Goal: Task Accomplishment & Management: Complete application form

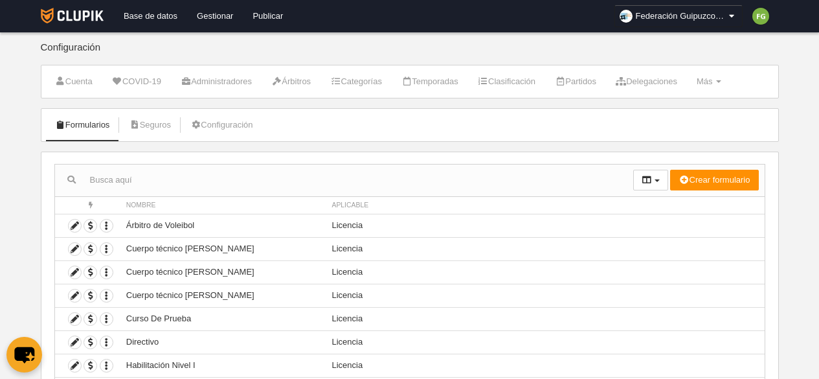
scroll to position [133, 0]
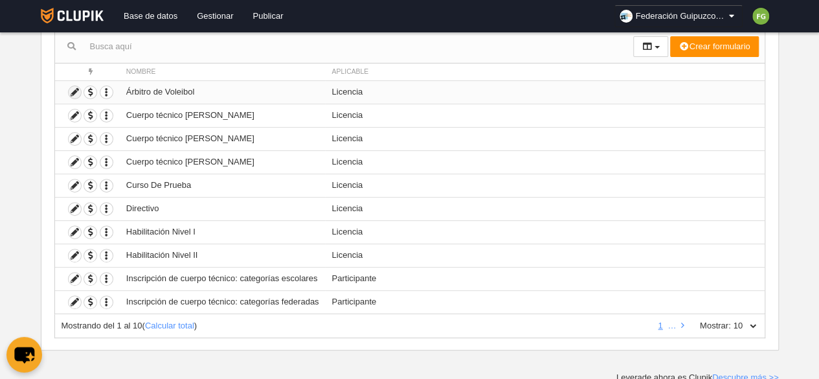
click at [75, 90] on icon at bounding box center [75, 92] width 12 height 12
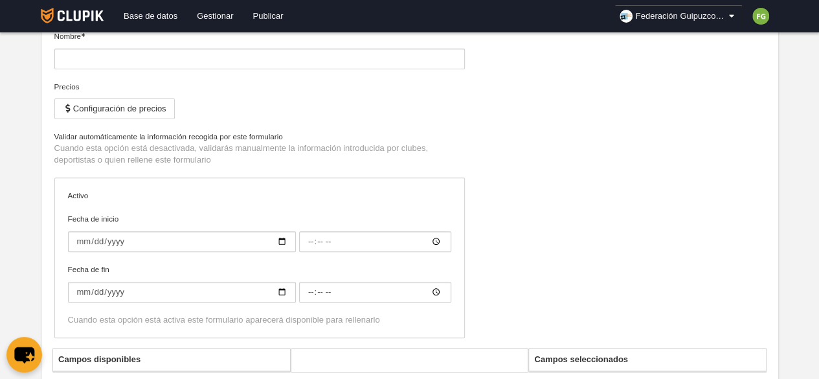
type input "Árbitro de Voleibol"
type input "[DATE]"
type input "00:00"
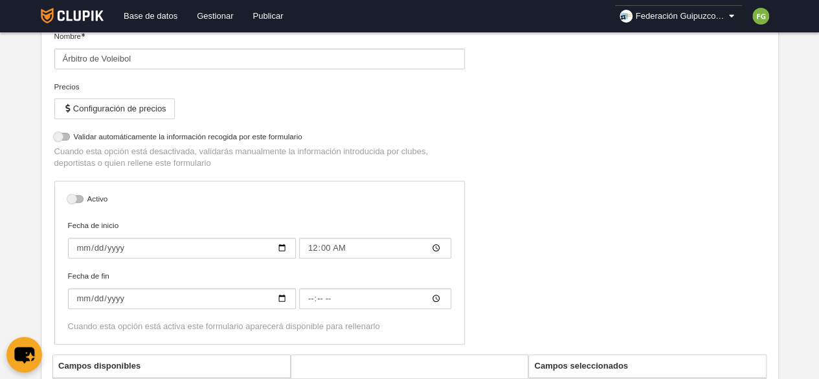
select select "selected"
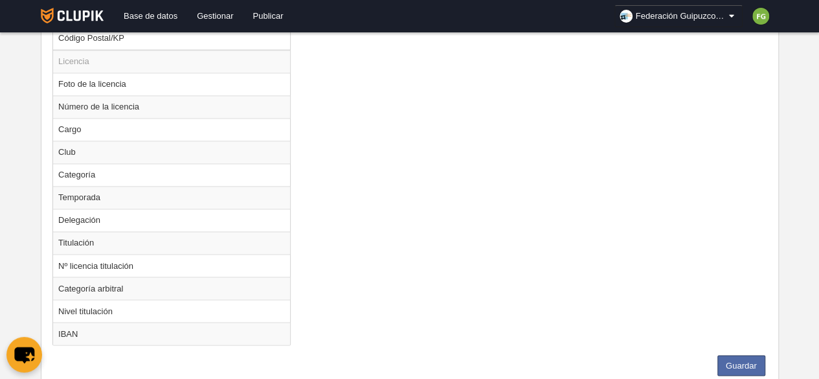
scroll to position [967, 0]
click at [120, 256] on td "Nº licencia titulación" at bounding box center [171, 264] width 237 height 23
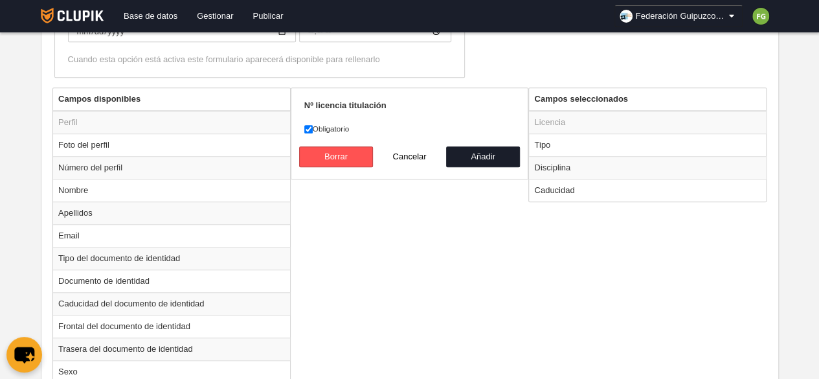
scroll to position [455, 0]
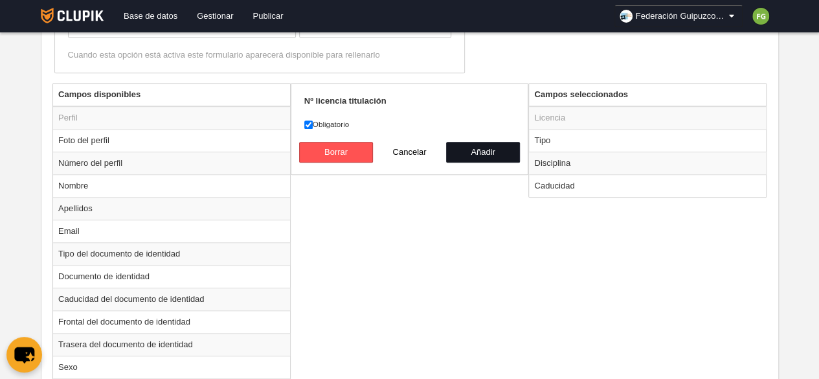
click at [479, 157] on button "Añadir" at bounding box center [483, 152] width 74 height 21
radio input "false"
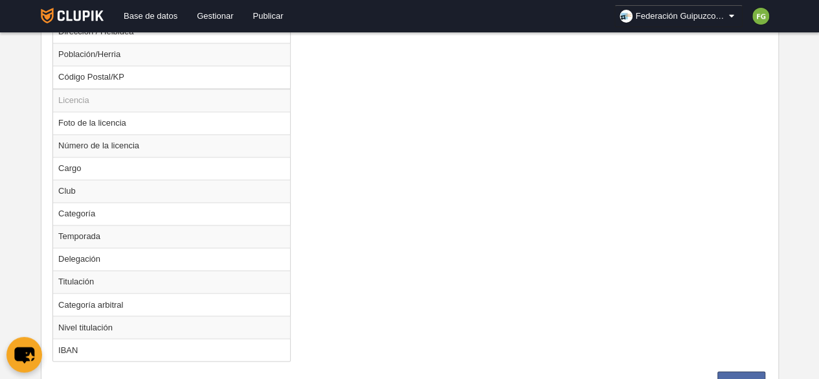
scroll to position [975, 0]
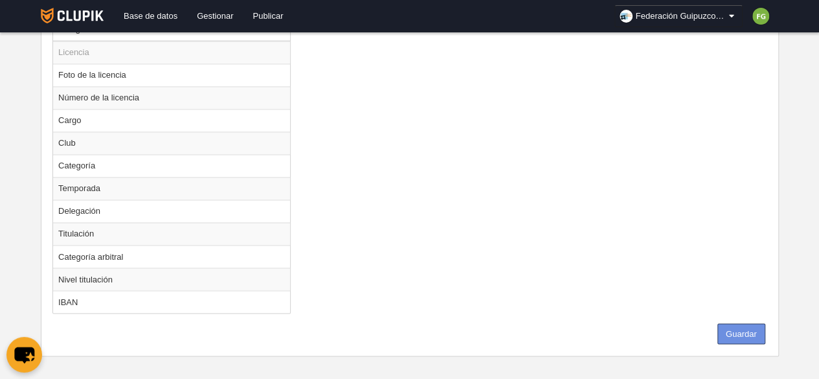
click at [736, 323] on button "Guardar" at bounding box center [742, 333] width 48 height 21
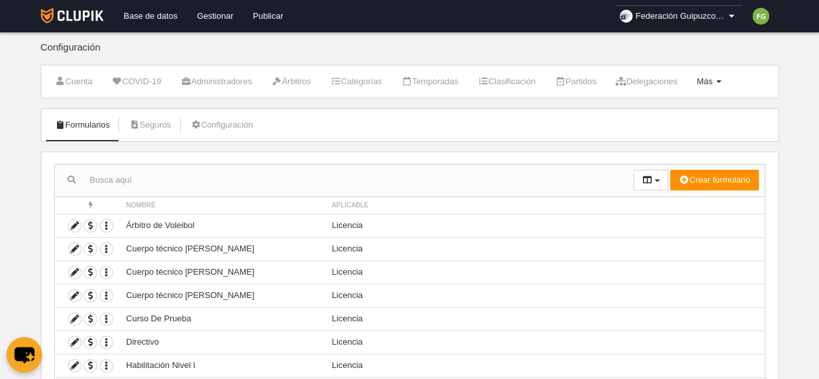
click at [713, 78] on span "Más" at bounding box center [705, 81] width 16 height 10
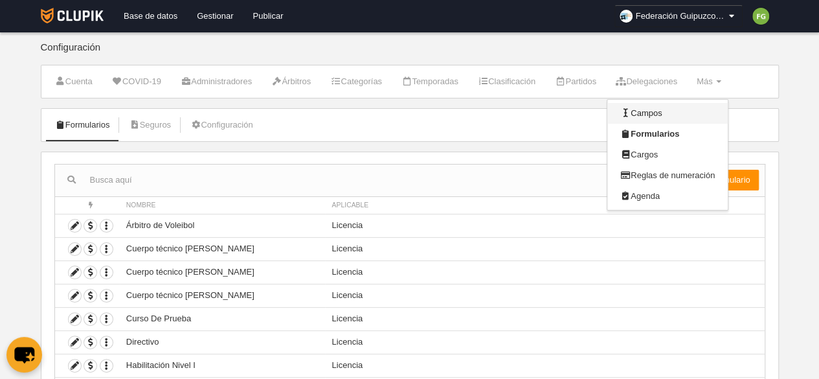
click at [673, 111] on link "Campos" at bounding box center [668, 113] width 120 height 21
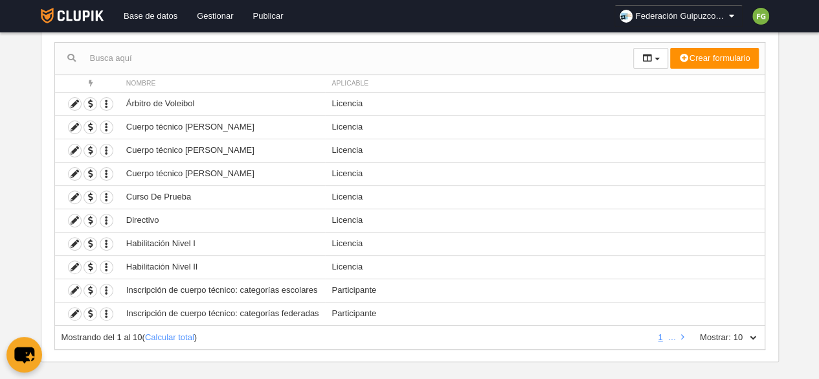
scroll to position [133, 0]
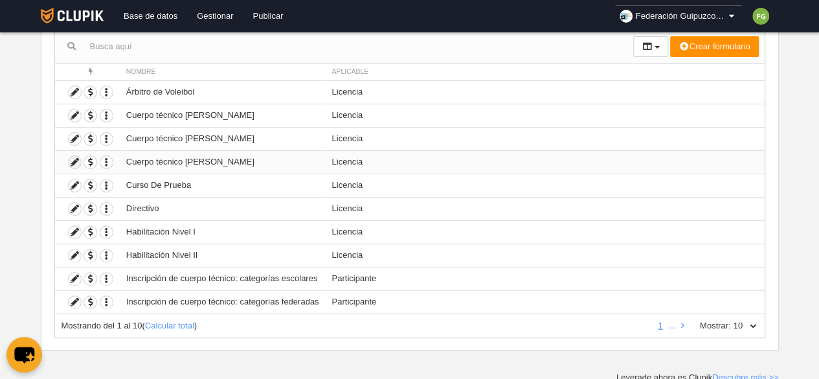
click at [74, 161] on icon at bounding box center [75, 162] width 12 height 12
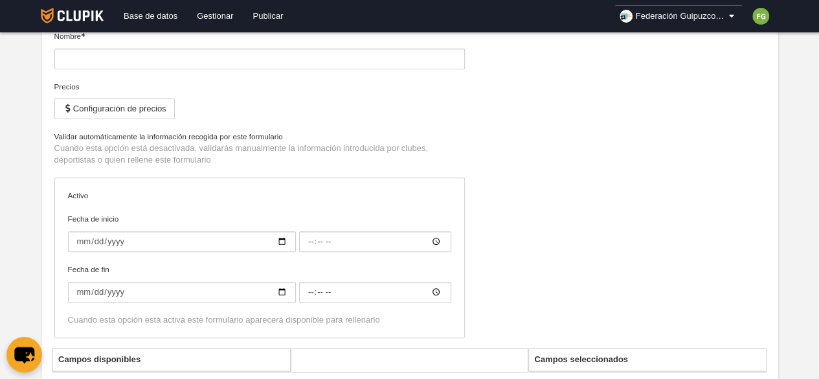
type input "Cuerpo técnico [PERSON_NAME]"
checkbox input "true"
type input "[DATE]"
type input "00:00"
type input "[DATE]"
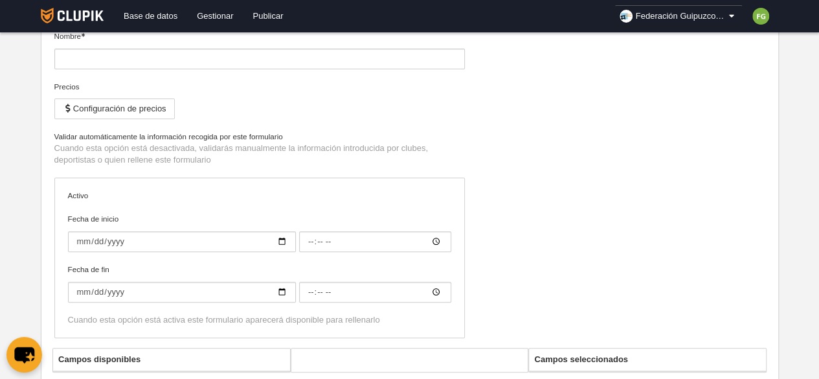
type input "00:00"
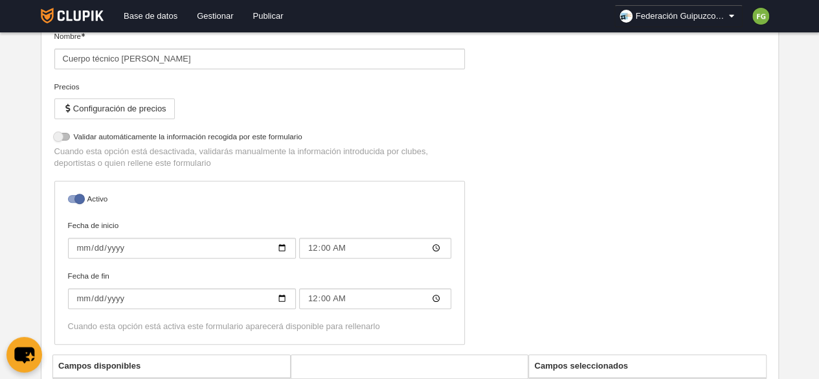
select select "selected"
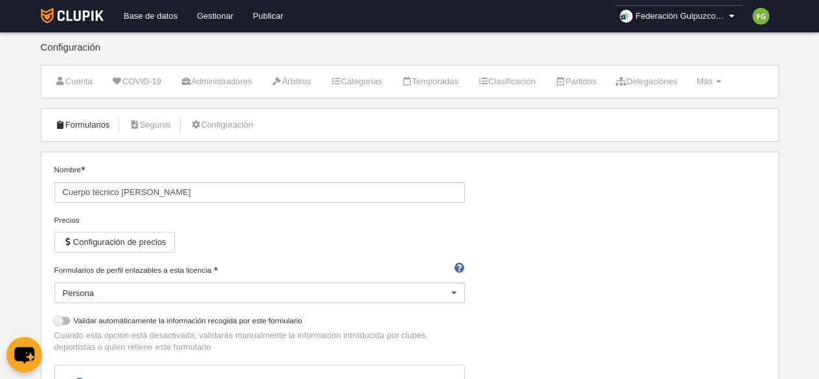
click at [73, 120] on link "Formularios" at bounding box center [82, 124] width 69 height 19
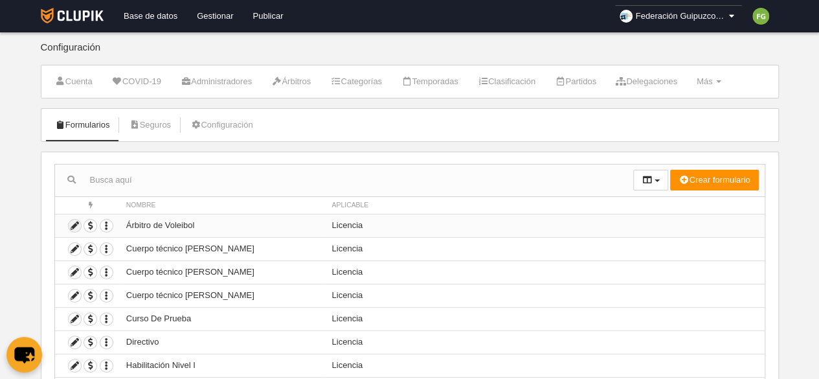
click at [75, 225] on icon at bounding box center [75, 226] width 12 height 12
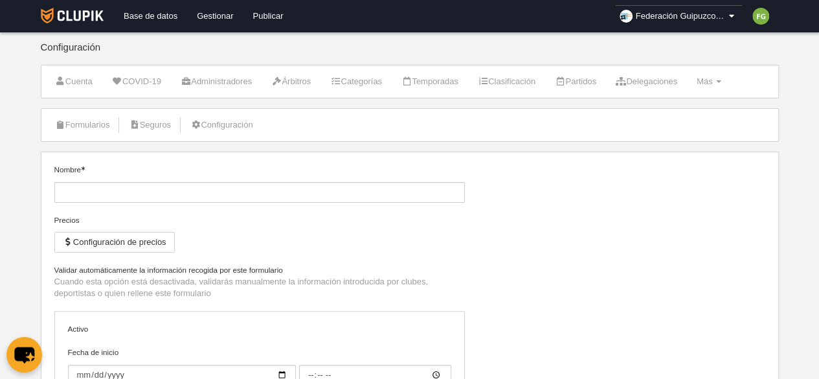
type input "Árbitro de Voleibol"
type input "[DATE]"
type input "00:00"
select select "selected"
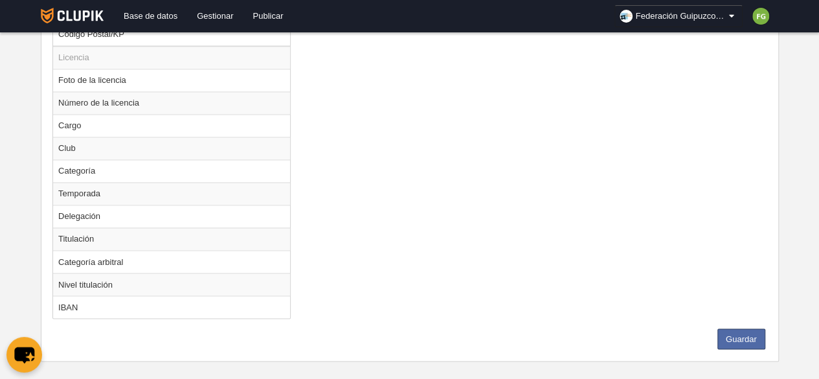
scroll to position [971, 0]
click at [104, 299] on td "IBAN" at bounding box center [171, 305] width 237 height 23
radio input "true"
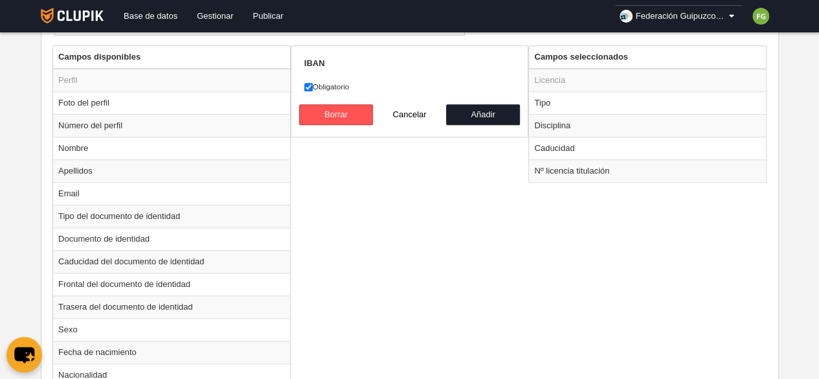
scroll to position [492, 0]
click at [498, 115] on button "Añadir" at bounding box center [483, 116] width 74 height 21
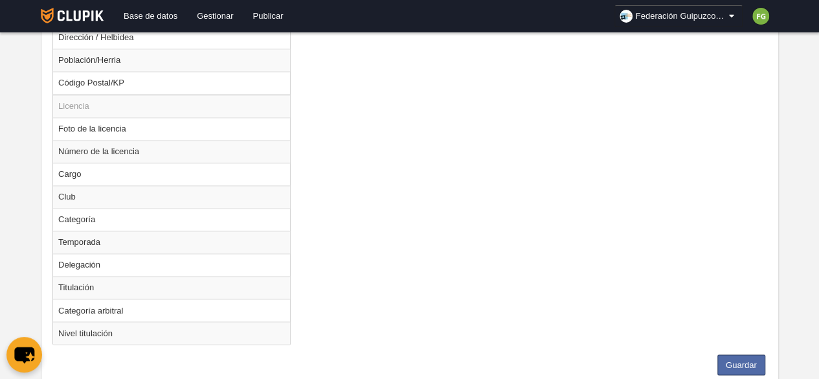
scroll to position [922, 0]
click at [740, 354] on button "Guardar" at bounding box center [742, 364] width 48 height 21
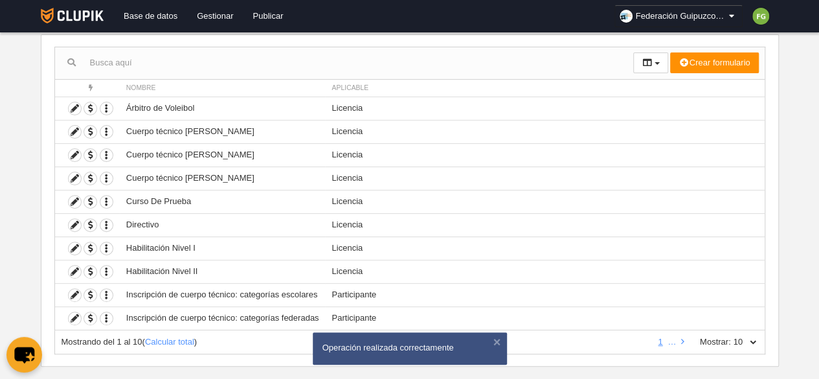
scroll to position [119, 0]
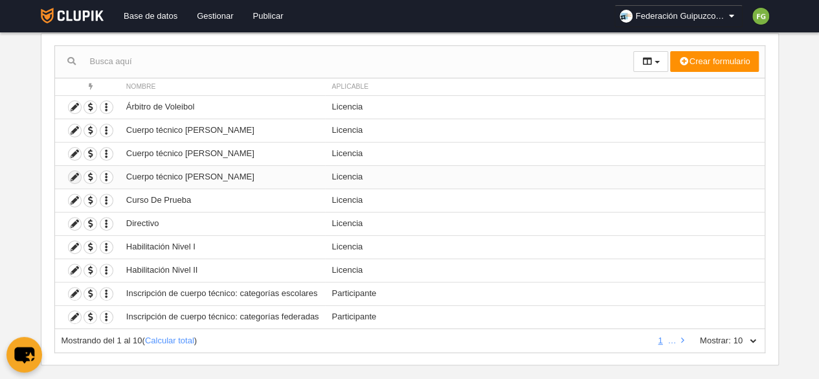
click at [76, 174] on icon at bounding box center [75, 177] width 12 height 12
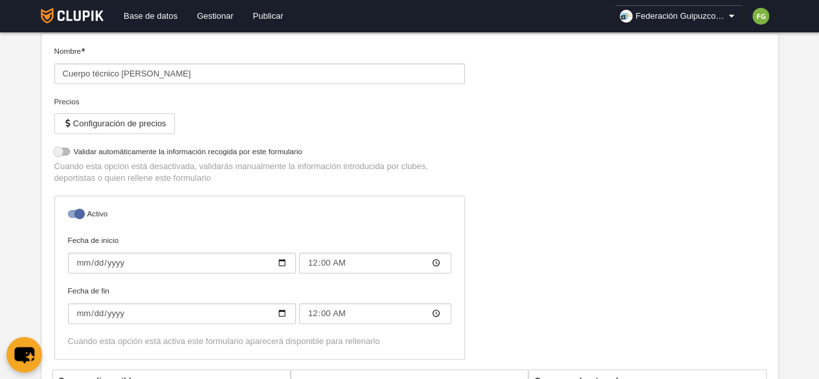
select select "selected"
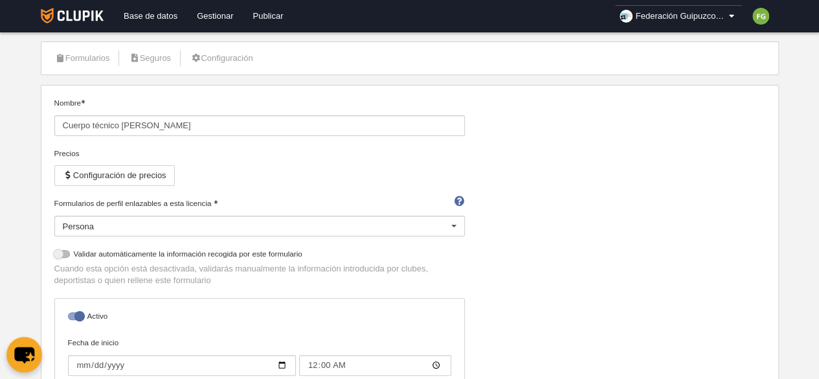
scroll to position [66, 0]
click at [93, 50] on link "Formularios" at bounding box center [82, 58] width 69 height 19
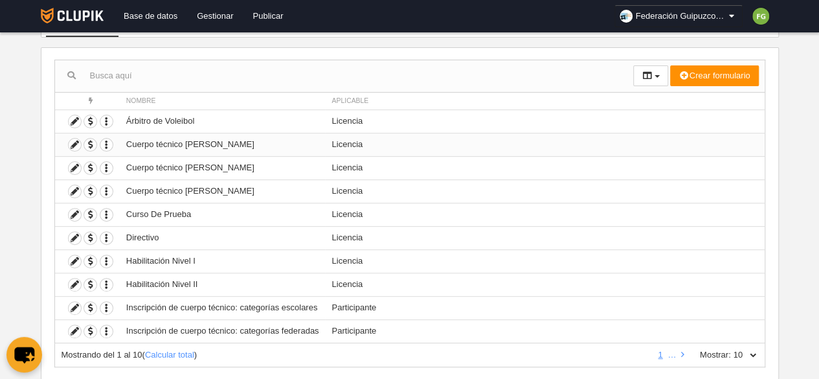
scroll to position [105, 0]
click at [74, 304] on icon at bounding box center [75, 307] width 12 height 12
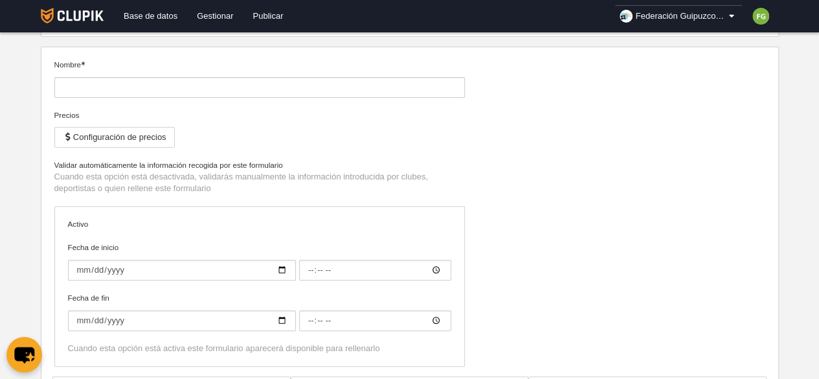
type input "Inscripción de cuerpo técnico: categorías escolares"
type input "[DATE]"
type input "00:00"
type input "[DATE]"
type input "00:00"
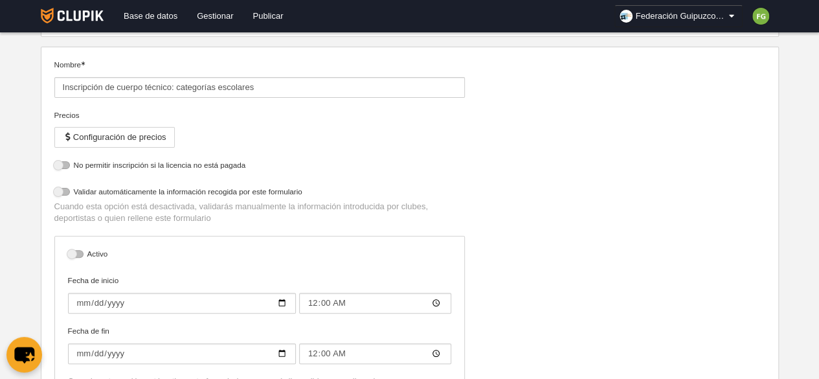
select select "selected"
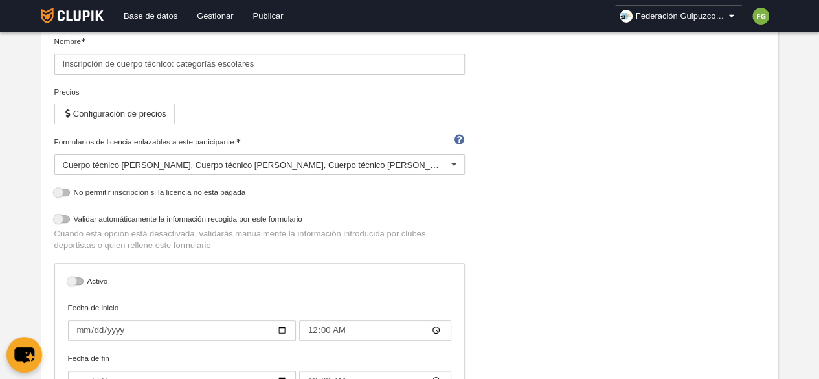
scroll to position [128, 0]
click at [115, 108] on button "Configuración de precios" at bounding box center [114, 114] width 120 height 21
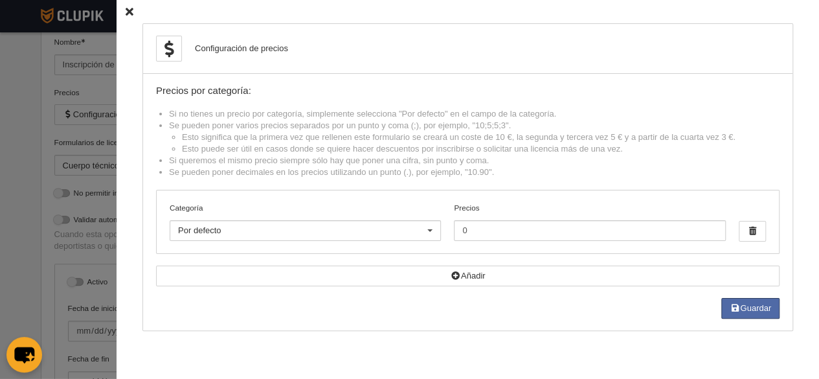
click at [126, 14] on icon at bounding box center [130, 12] width 8 height 8
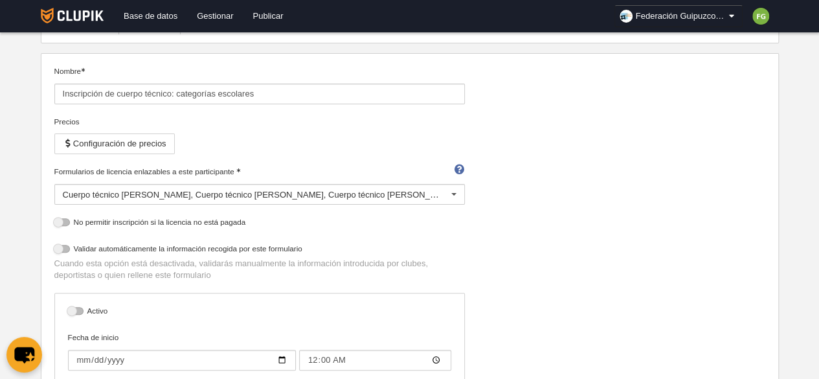
scroll to position [98, 0]
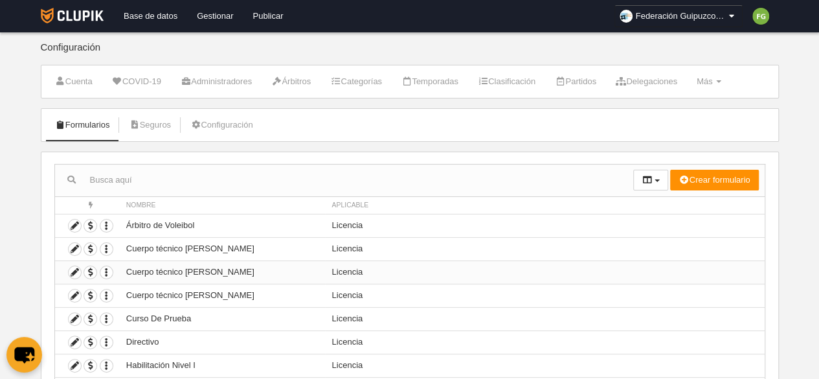
scroll to position [133, 0]
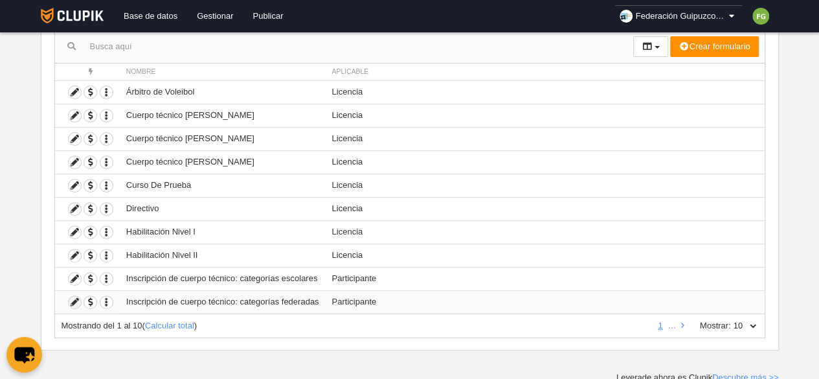
click at [71, 299] on icon at bounding box center [75, 302] width 12 height 12
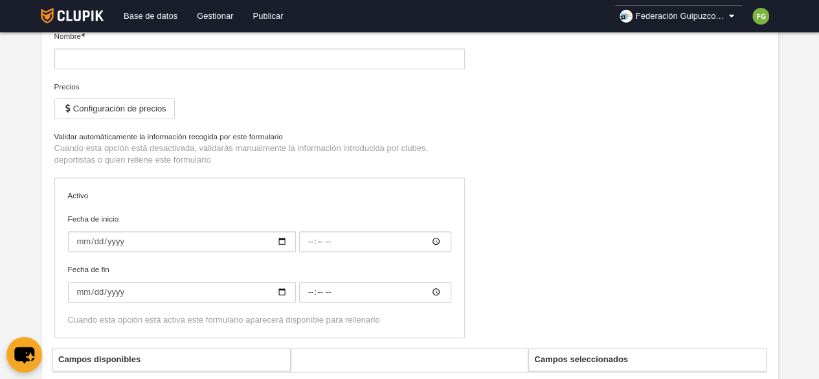
type input "Inscripción de cuerpo técnico: categorías federadas"
checkbox input "true"
type input "[DATE]"
type input "00:00"
type input "[DATE]"
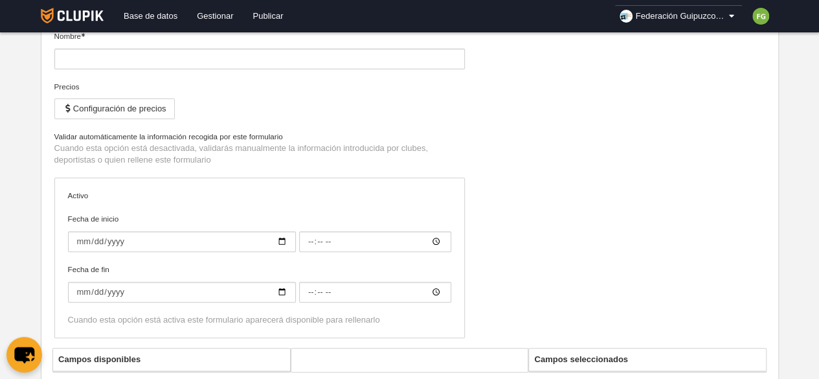
type input "00:00"
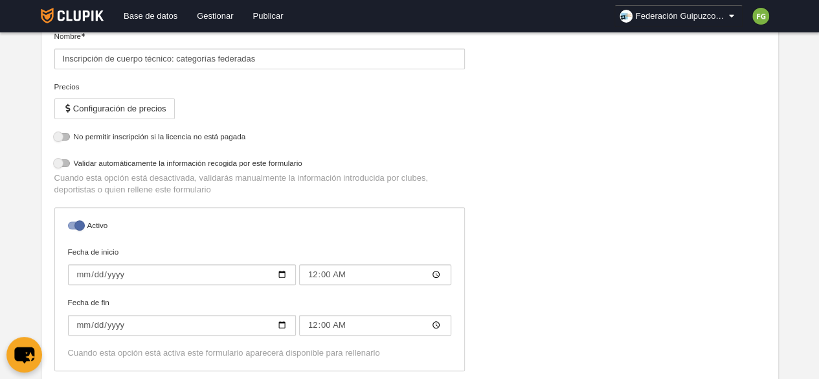
select select "selected"
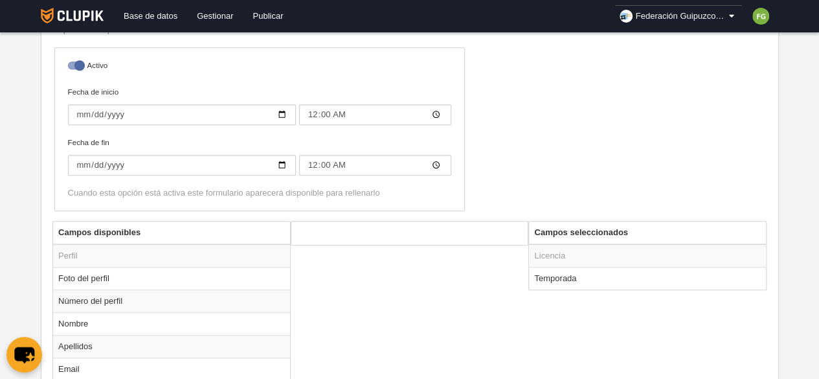
scroll to position [330, 0]
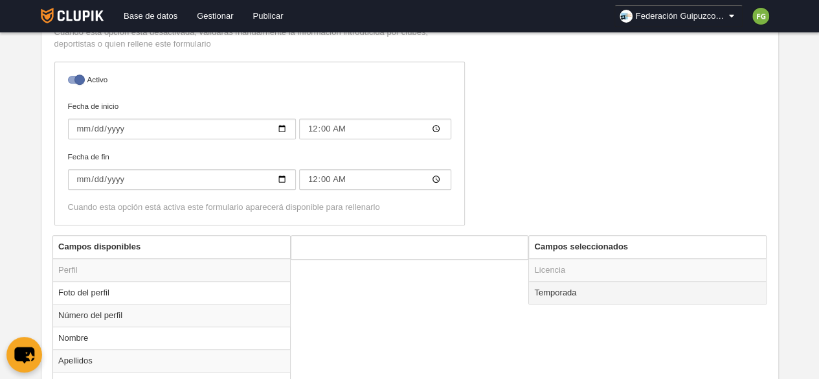
click at [578, 293] on td "Temporada" at bounding box center [647, 292] width 237 height 23
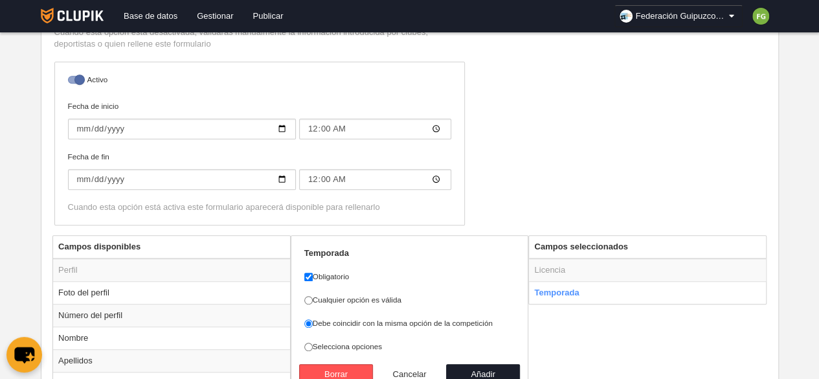
click at [409, 371] on button "Cancelar" at bounding box center [410, 374] width 74 height 21
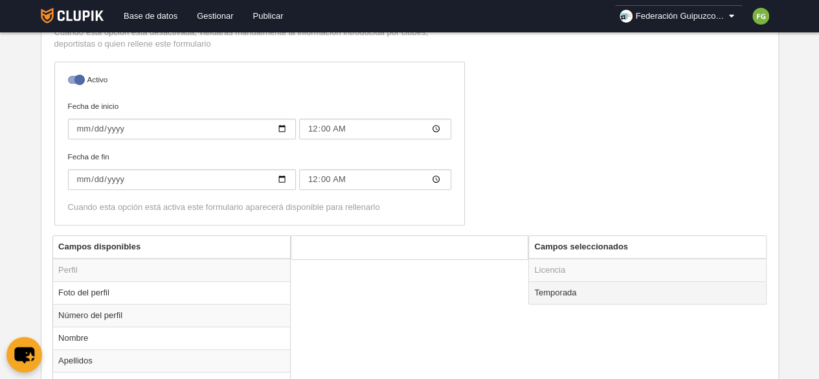
click at [548, 286] on td "Temporada" at bounding box center [647, 292] width 237 height 23
radio input "true"
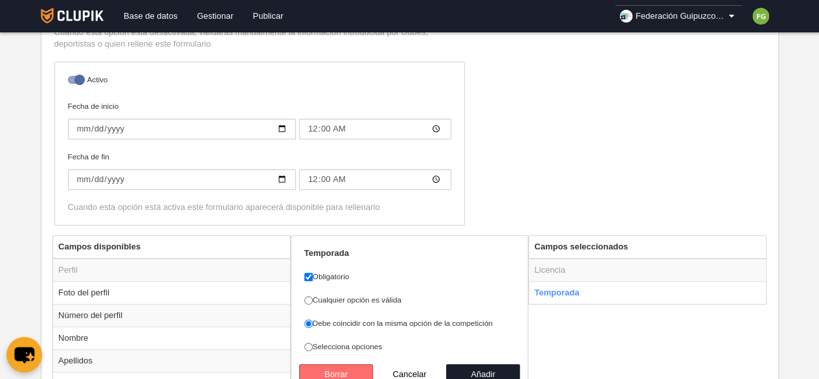
click at [345, 369] on button "Borrar" at bounding box center [336, 374] width 74 height 21
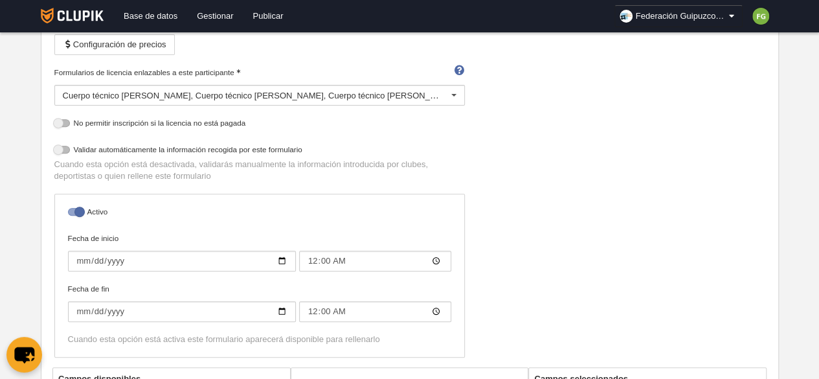
scroll to position [0, 0]
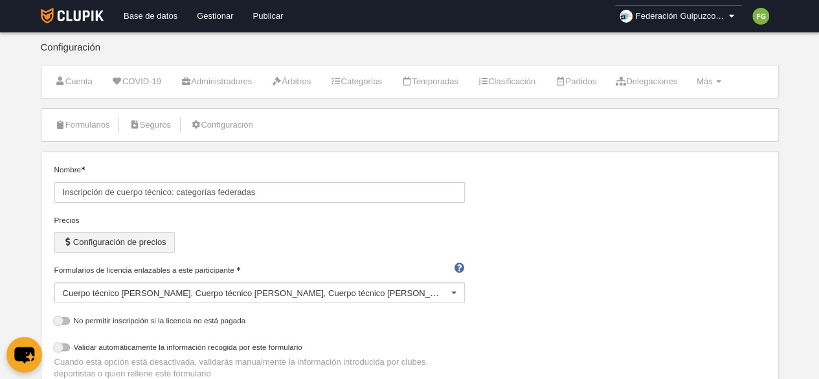
click at [133, 235] on button "Configuración de precios" at bounding box center [114, 242] width 120 height 21
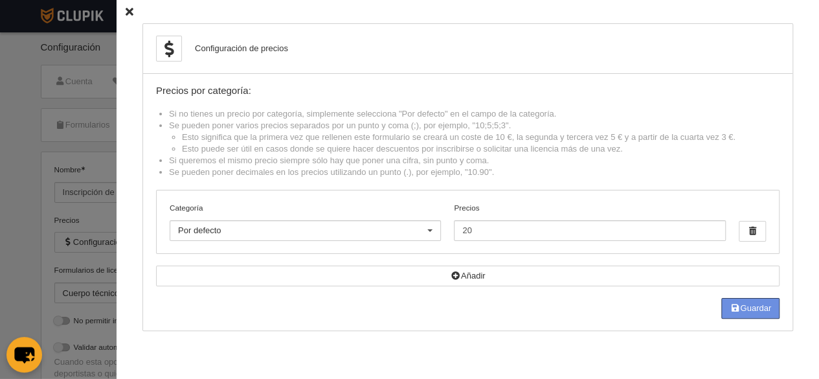
click at [761, 309] on button "Guardar" at bounding box center [751, 308] width 58 height 21
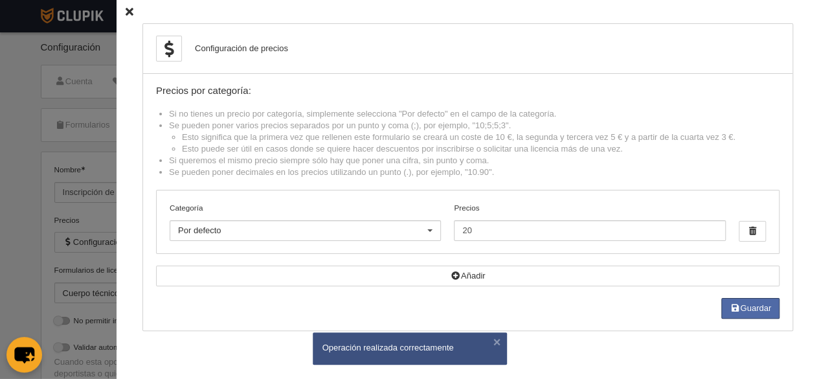
click at [126, 12] on icon at bounding box center [130, 12] width 8 height 8
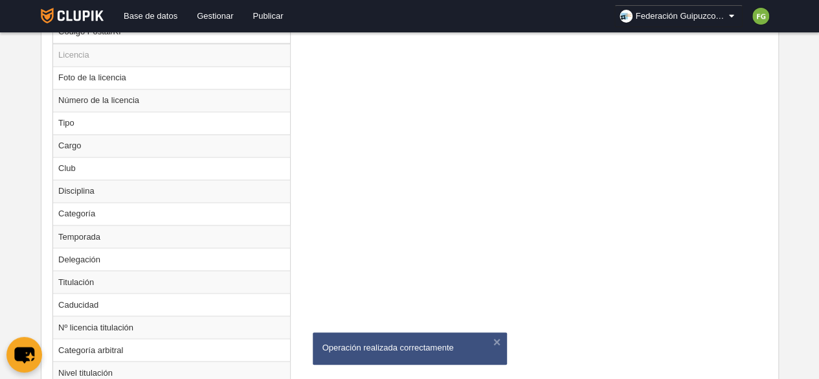
scroll to position [1138, 0]
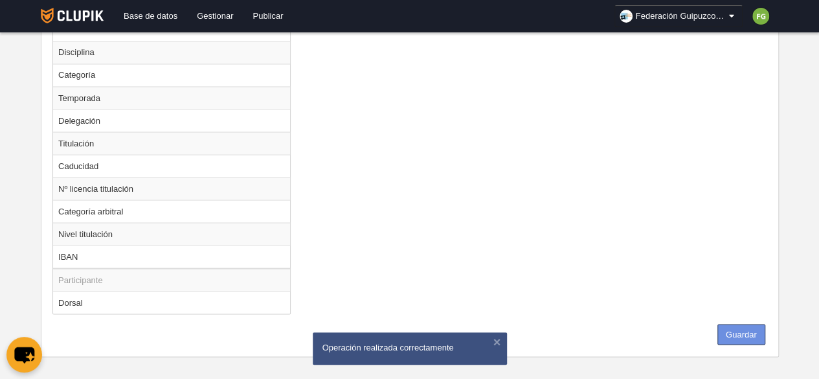
click at [736, 324] on button "Guardar" at bounding box center [742, 334] width 48 height 21
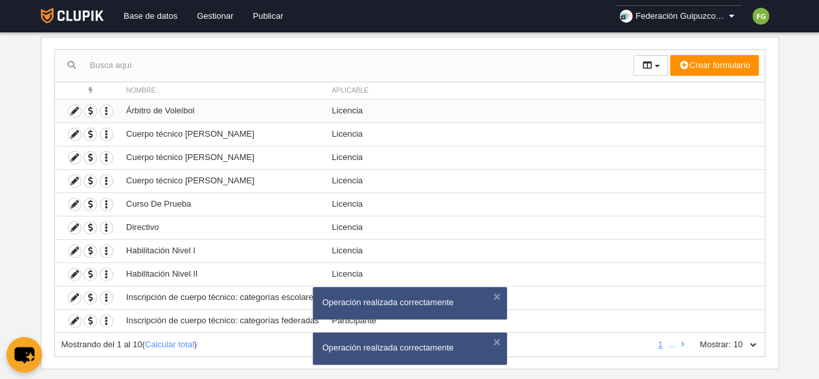
scroll to position [133, 0]
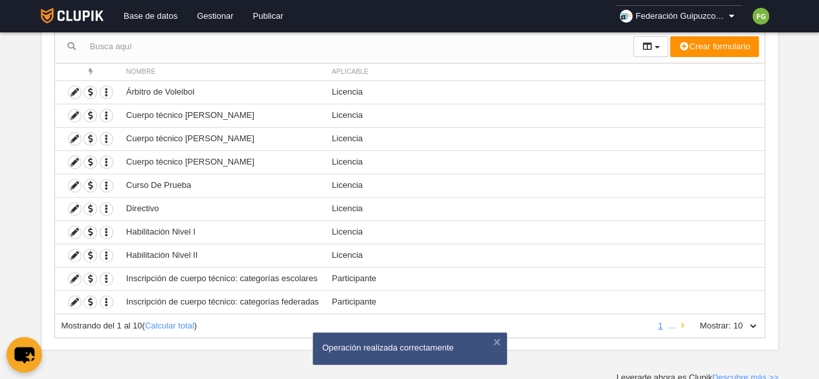
click at [683, 323] on icon at bounding box center [682, 325] width 3 height 8
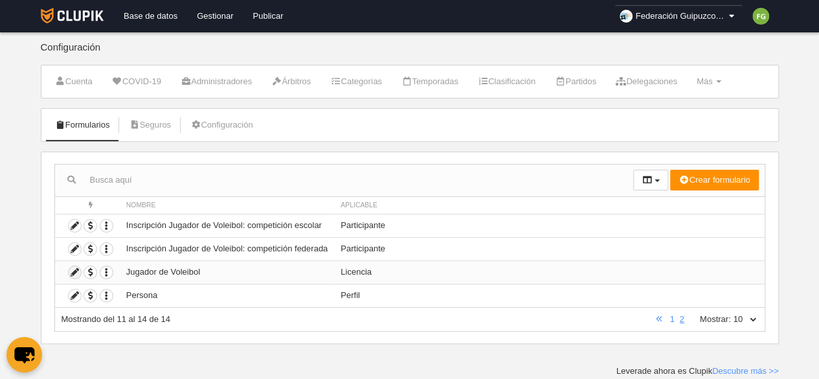
click at [74, 269] on icon at bounding box center [75, 272] width 12 height 12
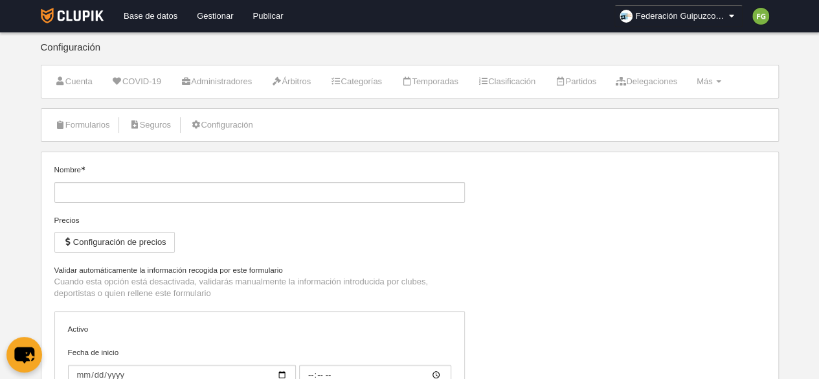
type input "Jugador de Voleibol"
type input "[DATE]"
type input "00:00"
type input "[DATE]"
type input "00:00"
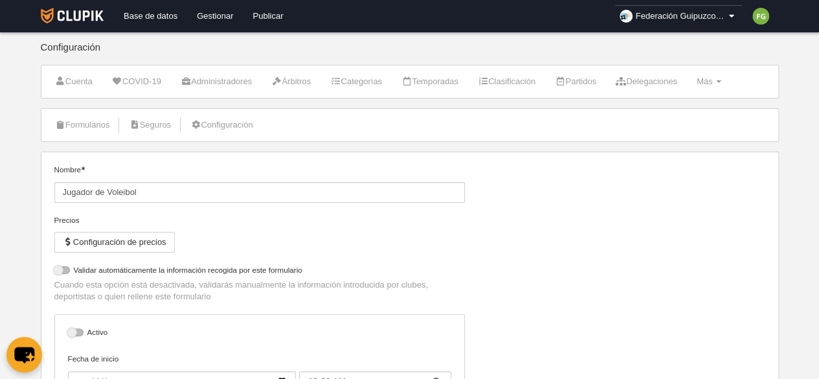
select select "selected"
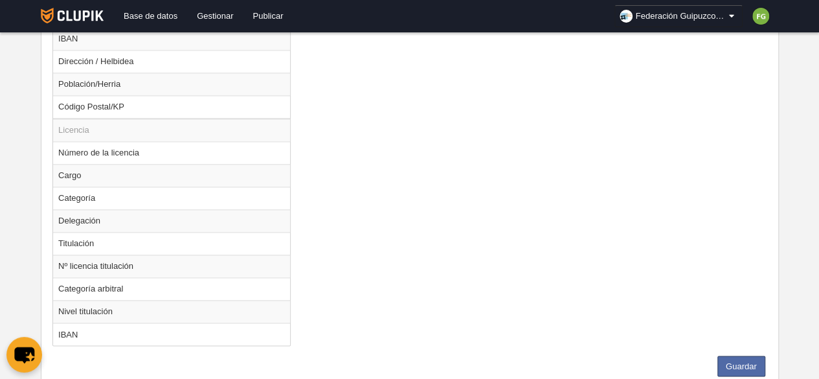
scroll to position [898, 0]
click at [117, 189] on td "Categoría" at bounding box center [171, 197] width 237 height 23
radio input "true"
select select
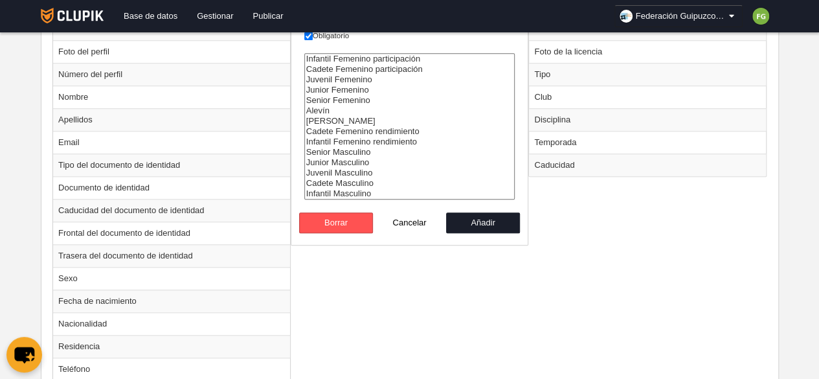
scroll to position [535, 0]
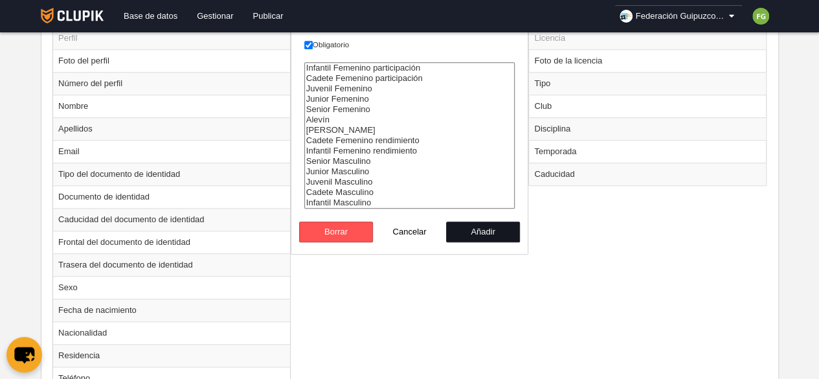
click at [490, 231] on button "Añadir" at bounding box center [483, 232] width 74 height 21
radio input "false"
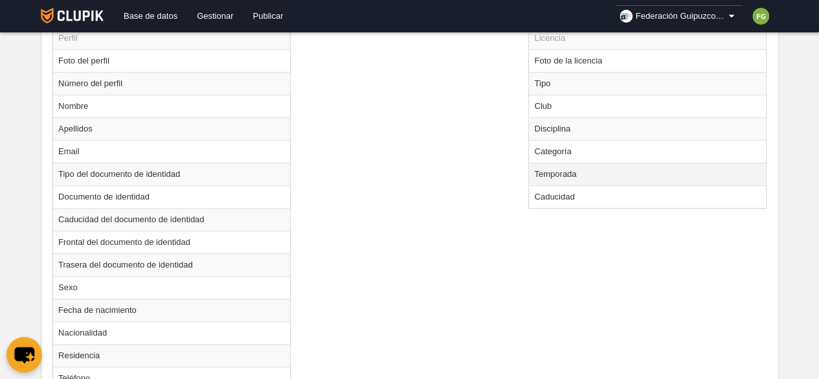
click at [579, 169] on td "Temporada" at bounding box center [647, 174] width 237 height 23
radio input "true"
select select
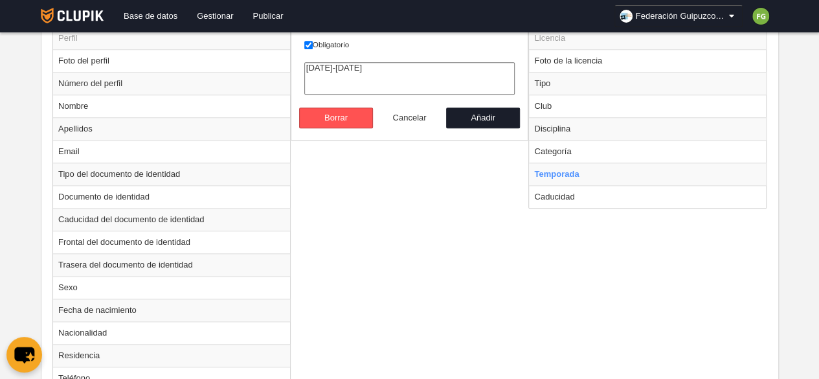
click at [412, 113] on button "Cancelar" at bounding box center [410, 118] width 74 height 21
radio input "false"
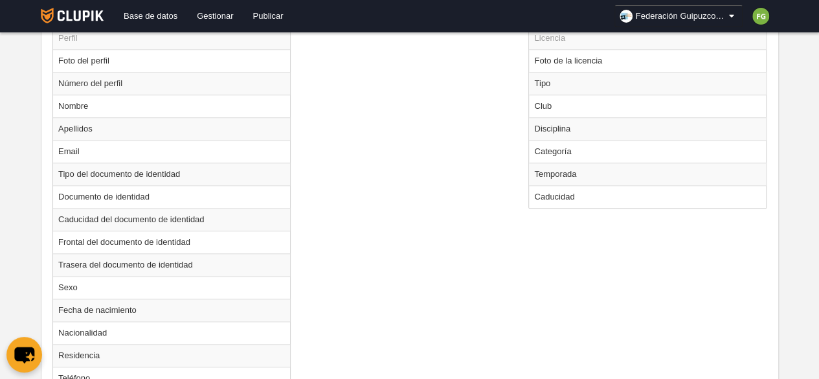
scroll to position [908, 0]
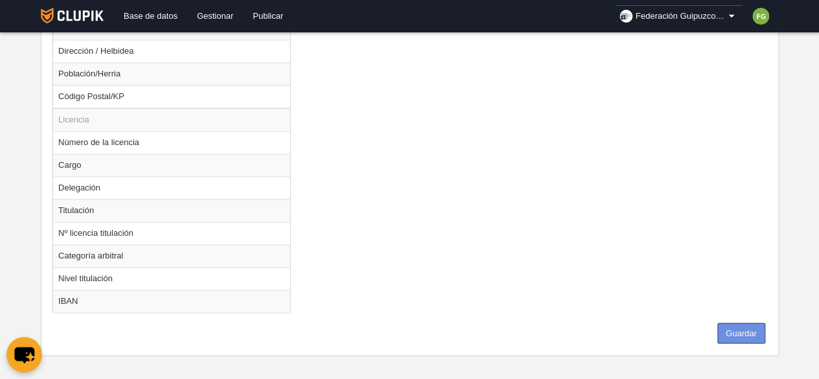
click at [750, 328] on button "Guardar" at bounding box center [742, 333] width 48 height 21
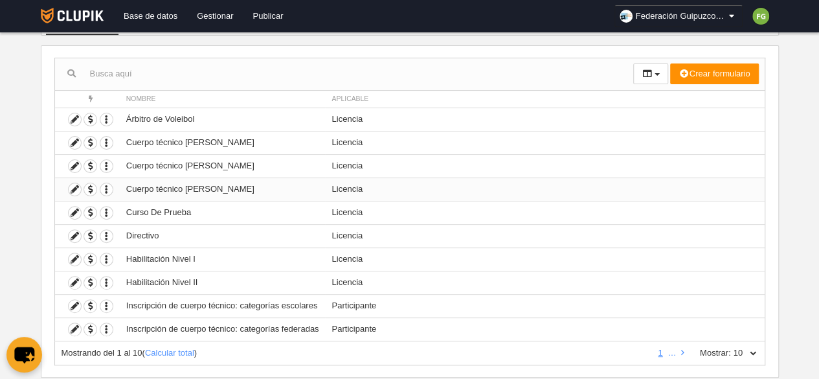
scroll to position [113, 0]
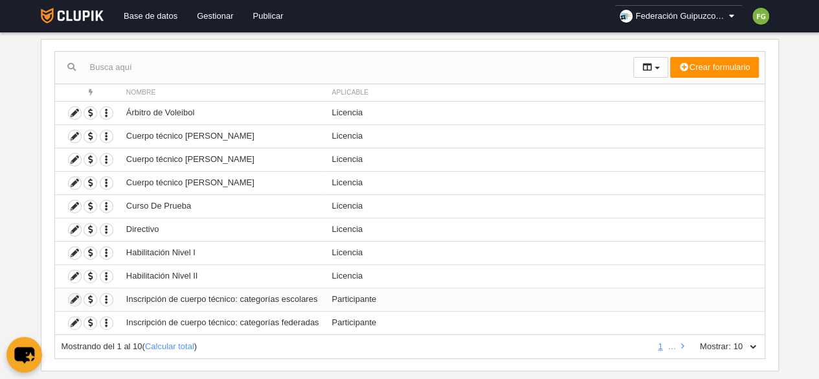
click at [74, 293] on icon at bounding box center [75, 299] width 12 height 12
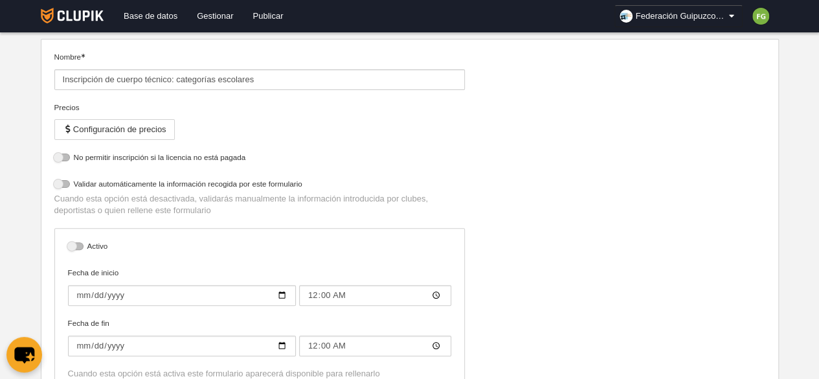
select select "selected"
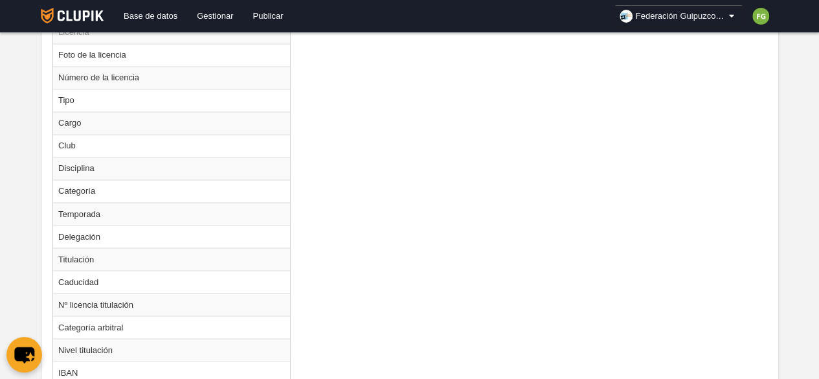
scroll to position [1138, 0]
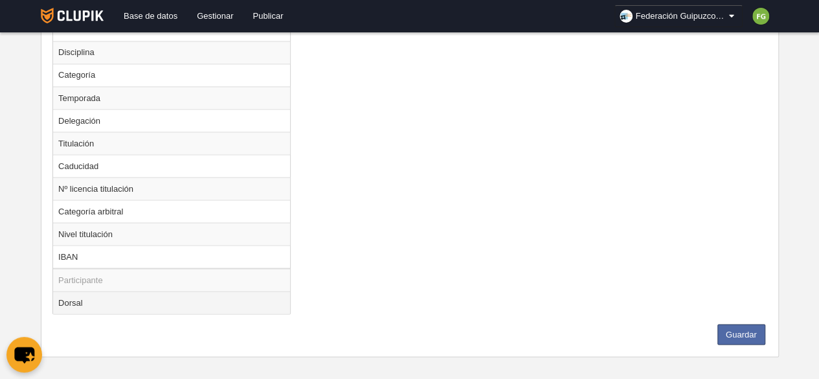
click at [78, 292] on td "Dorsal" at bounding box center [171, 302] width 237 height 23
radio input "true"
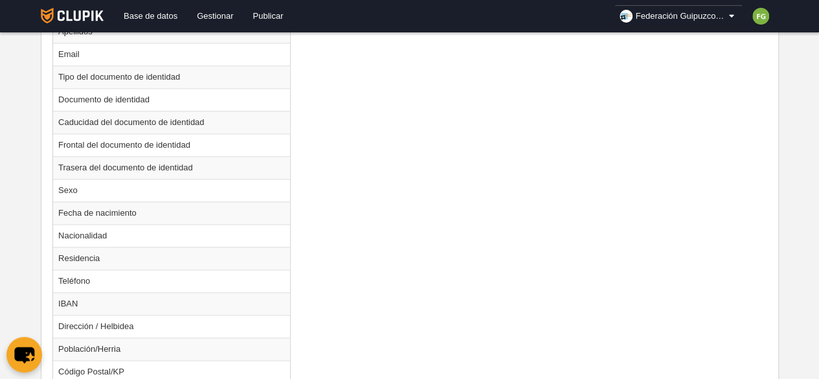
scroll to position [522, 0]
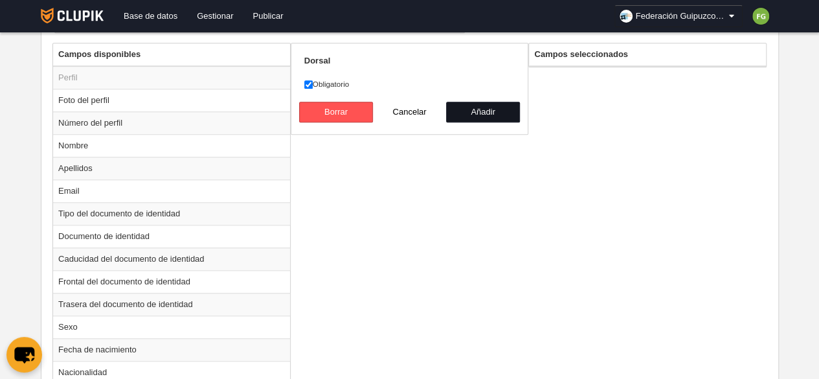
click at [492, 105] on button "Añadir" at bounding box center [483, 112] width 74 height 21
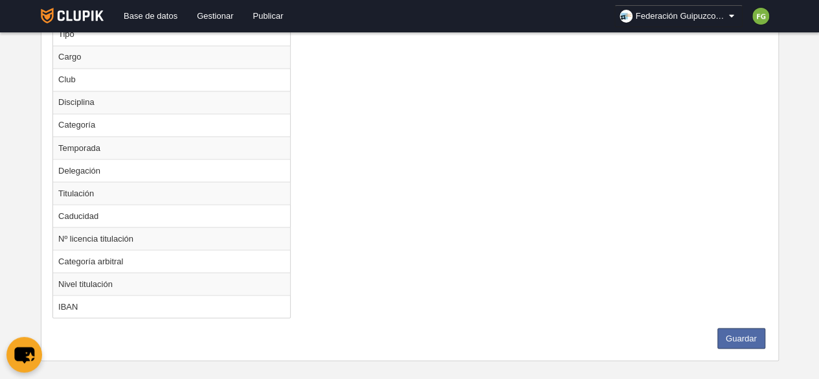
scroll to position [1092, 0]
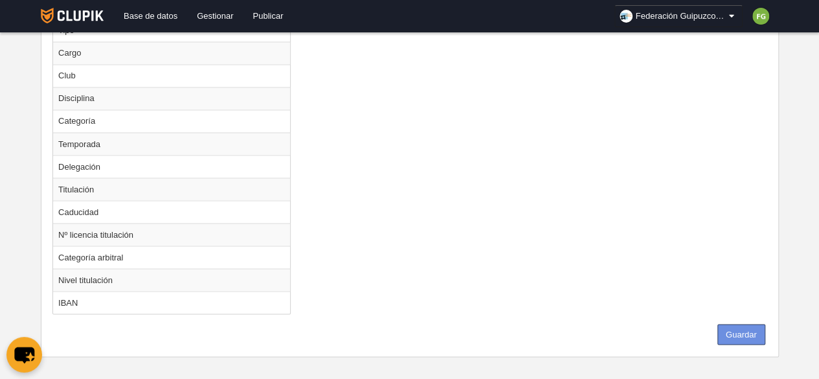
click at [745, 324] on button "Guardar" at bounding box center [742, 334] width 48 height 21
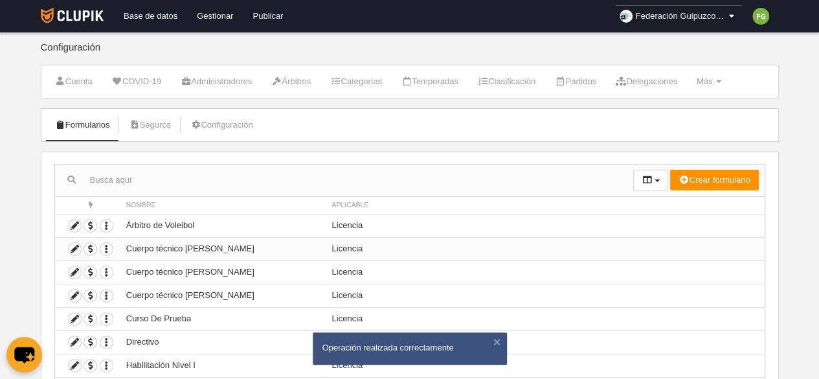
scroll to position [133, 0]
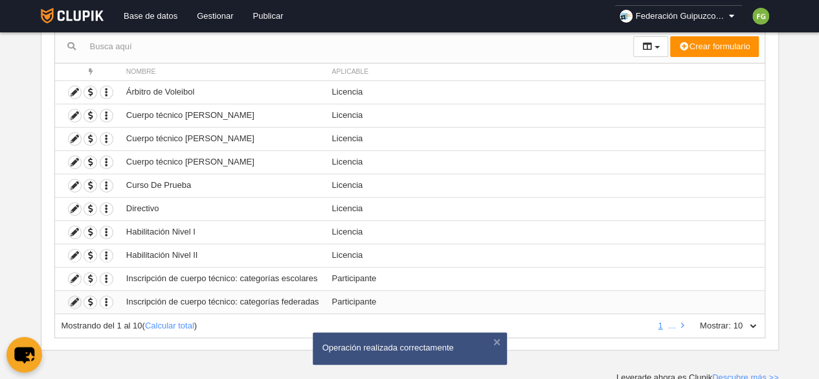
click at [72, 296] on icon at bounding box center [75, 302] width 12 height 12
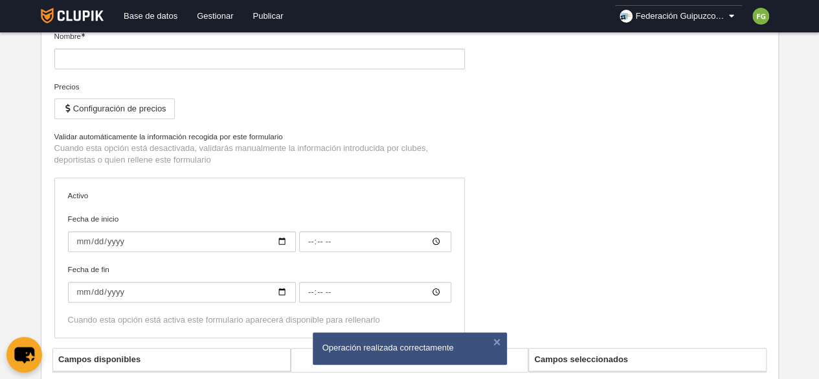
type input "Inscripción de cuerpo técnico: categorías federadas"
checkbox input "true"
type input "[DATE]"
type input "00:00"
type input "[DATE]"
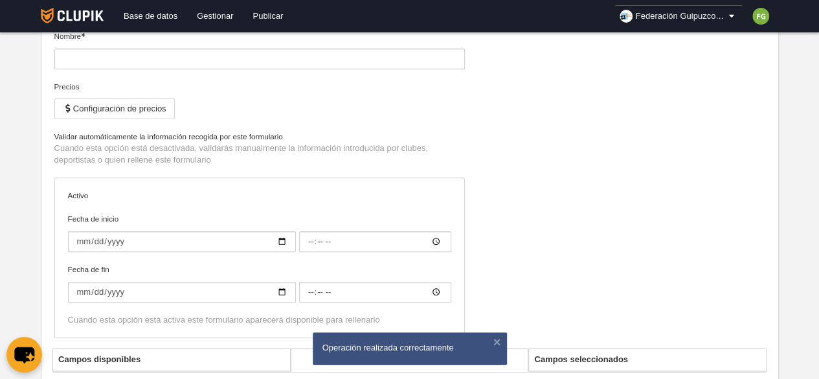
type input "00:00"
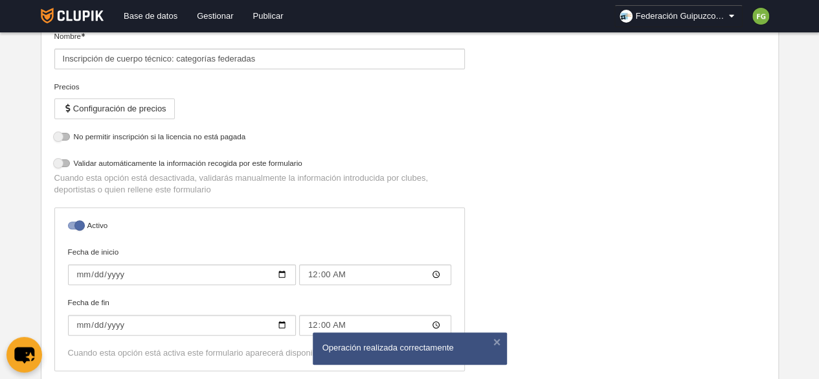
select select "selected"
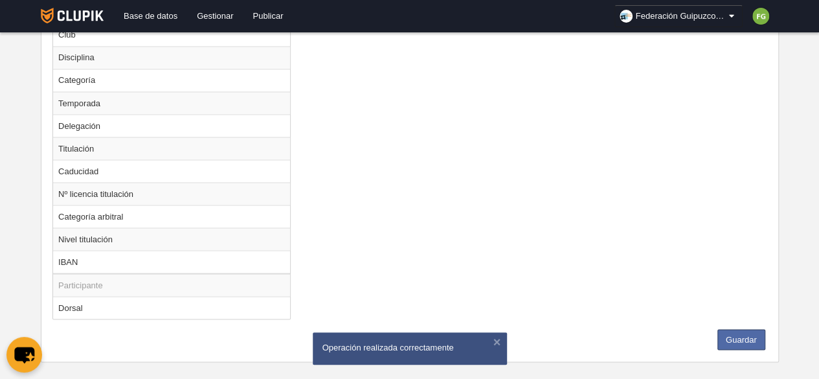
scroll to position [1138, 0]
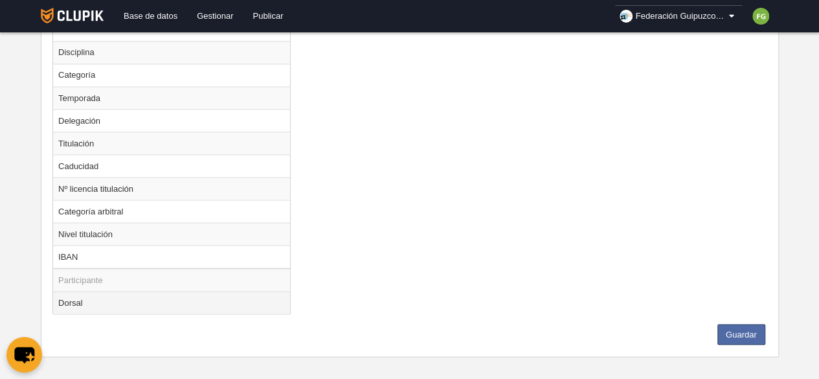
click at [212, 292] on td "Dorsal" at bounding box center [171, 302] width 237 height 23
radio input "true"
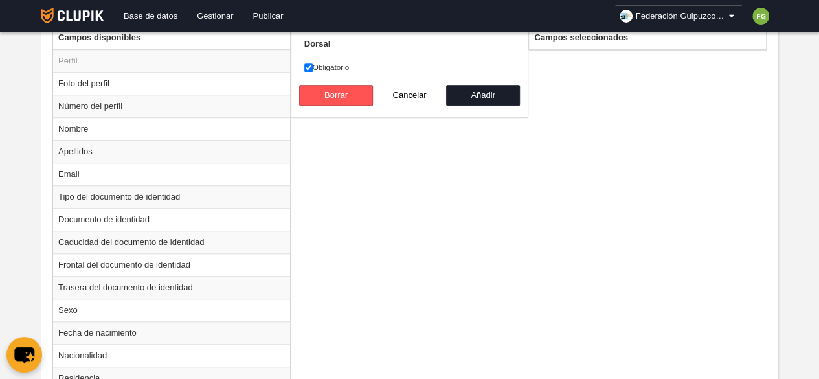
scroll to position [418, 0]
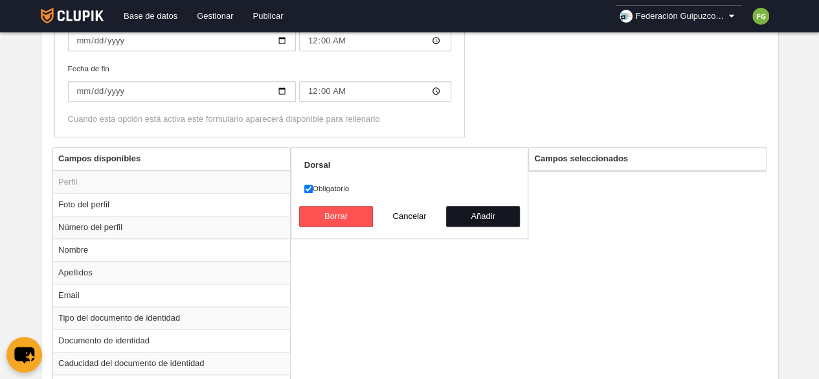
click at [474, 209] on button "Añadir" at bounding box center [483, 216] width 74 height 21
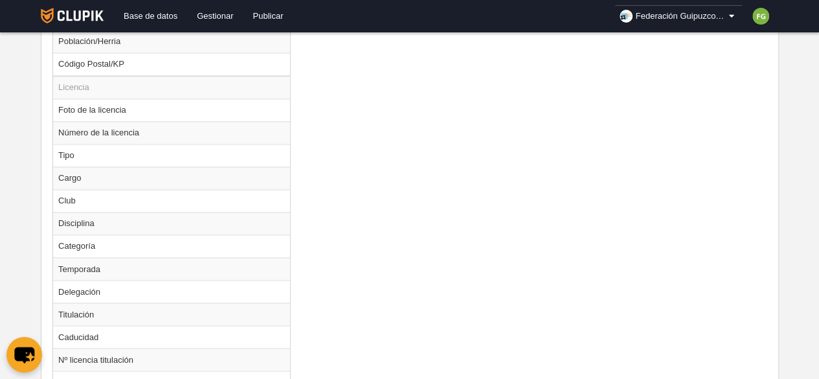
scroll to position [1092, 0]
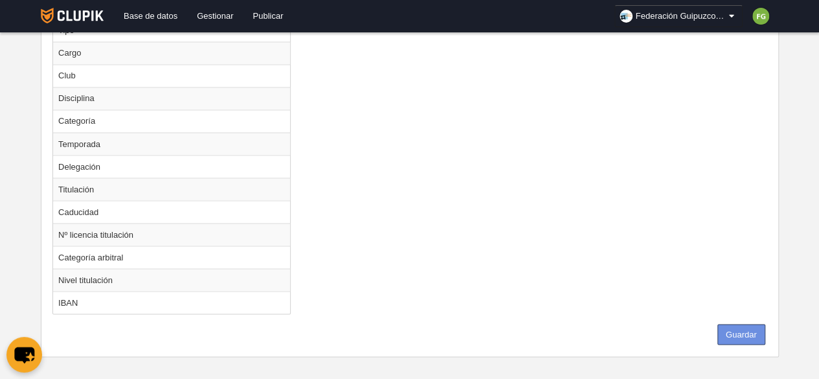
click at [757, 326] on button "Guardar" at bounding box center [742, 334] width 48 height 21
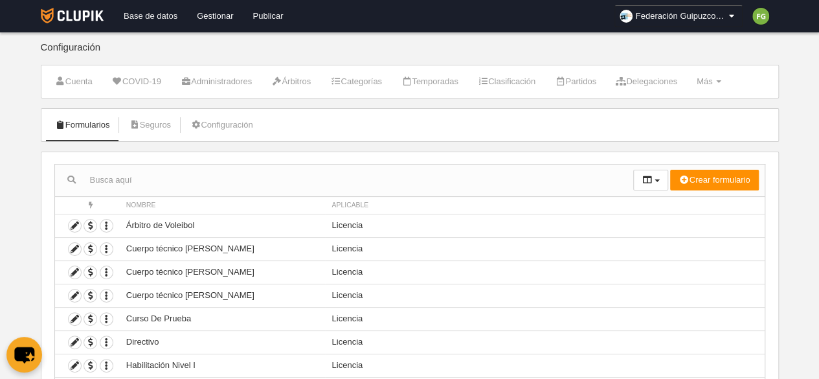
click at [154, 19] on link "Base de datos" at bounding box center [150, 16] width 73 height 32
